Goal: Information Seeking & Learning: Learn about a topic

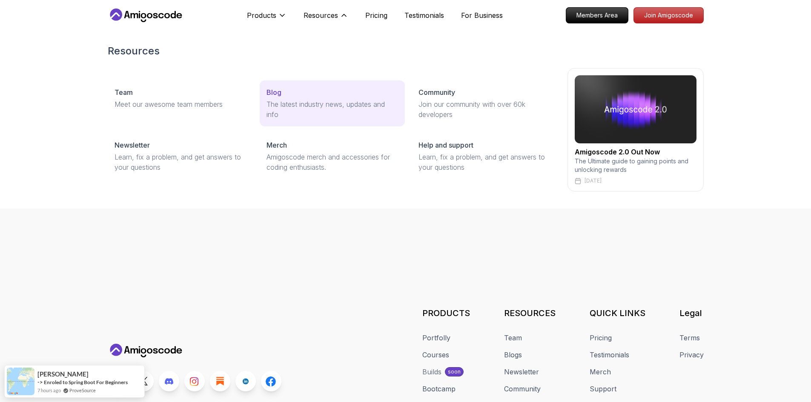
click at [289, 91] on div "Blog" at bounding box center [333, 92] width 132 height 10
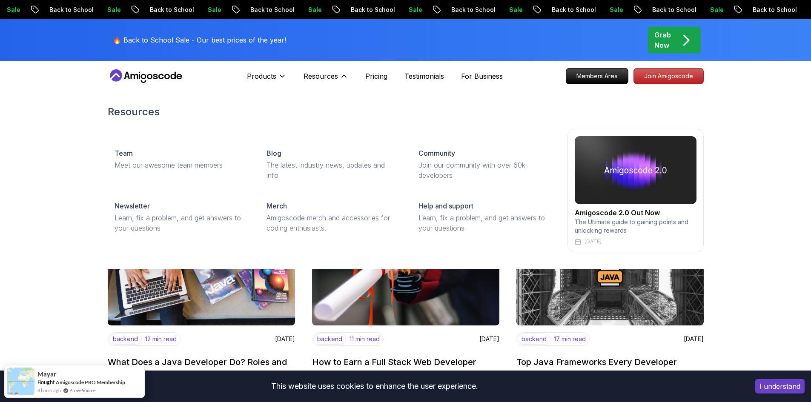
click at [656, 171] on img at bounding box center [636, 170] width 122 height 68
click at [612, 176] on img at bounding box center [636, 170] width 122 height 68
click at [612, 183] on img at bounding box center [636, 170] width 122 height 68
click at [616, 183] on img at bounding box center [636, 170] width 122 height 68
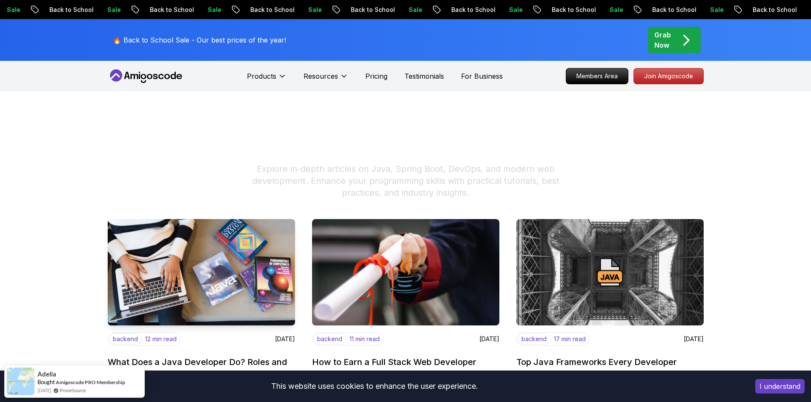
click at [166, 259] on img at bounding box center [201, 273] width 197 height 112
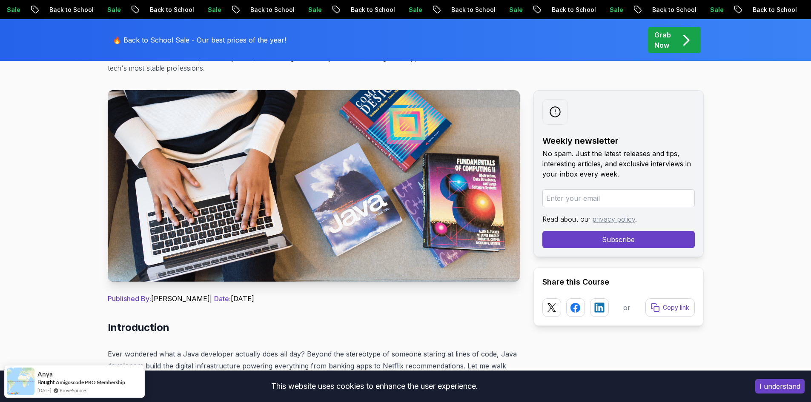
scroll to position [128, 0]
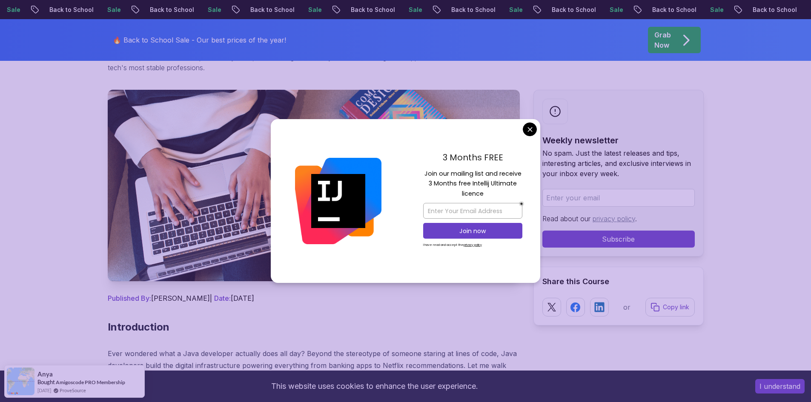
drag, startPoint x: 191, startPoint y: 200, endPoint x: 528, endPoint y: 128, distance: 344.7
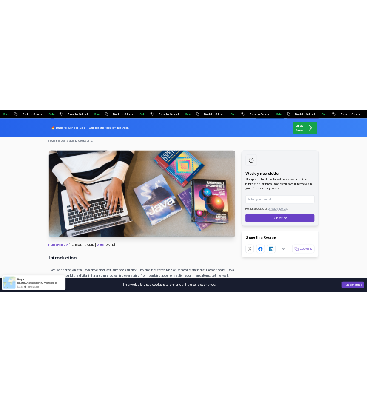
scroll to position [99, 0]
